Goal: Transaction & Acquisition: Register for event/course

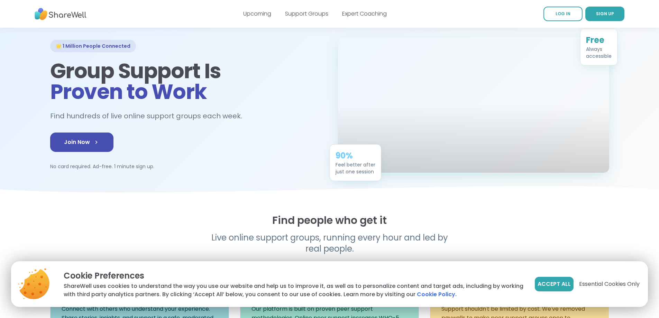
scroll to position [35, 0]
click at [50, 170] on div "🌟 1 Million People Connected Group Support Is Proven to Work Find hundreds of l…" at bounding box center [185, 105] width 271 height 130
click at [50, 152] on link "Join Now" at bounding box center [81, 142] width 63 height 19
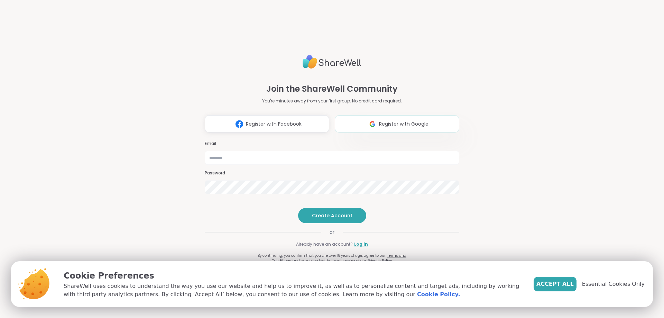
click at [398, 120] on span "Register with Google" at bounding box center [403, 123] width 49 height 7
